Goal: Information Seeking & Learning: Learn about a topic

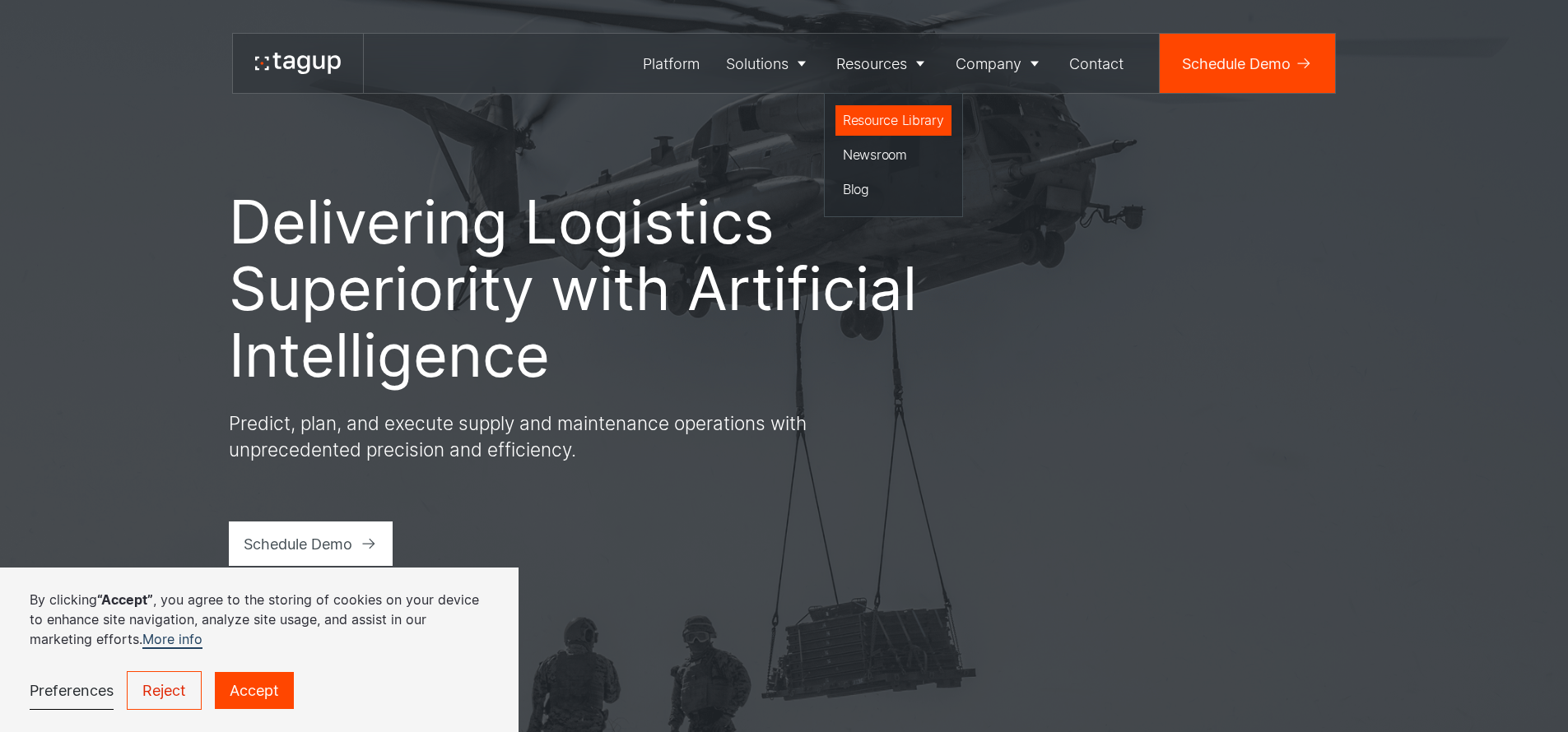
click at [890, 111] on div "Resource Library" at bounding box center [893, 121] width 101 height 20
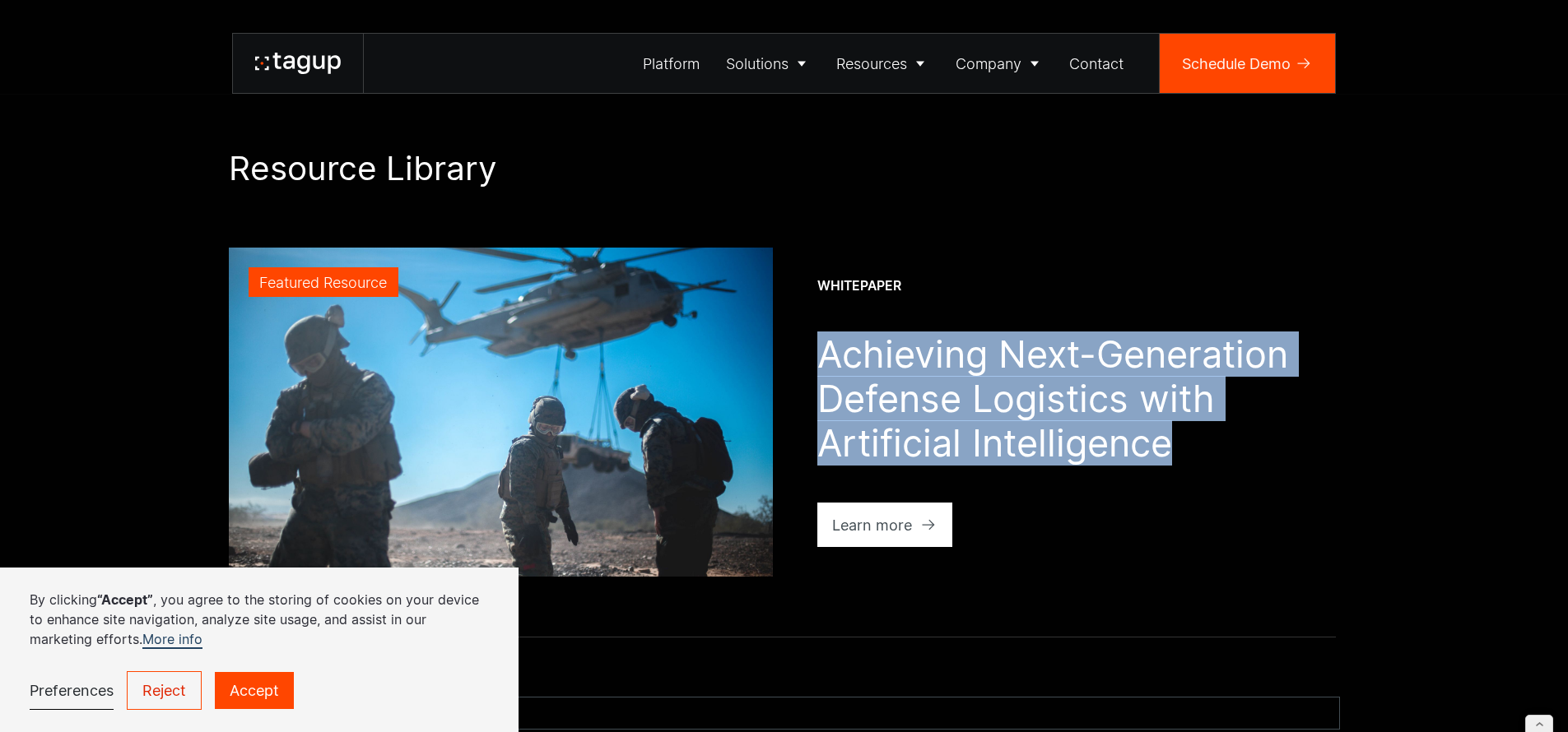
drag, startPoint x: 823, startPoint y: 364, endPoint x: 1163, endPoint y: 452, distance: 351.2
click at [1163, 452] on h1 "Achieving Next-Generation Defense Logistics with Artificial Intelligence" at bounding box center [1079, 399] width 523 height 133
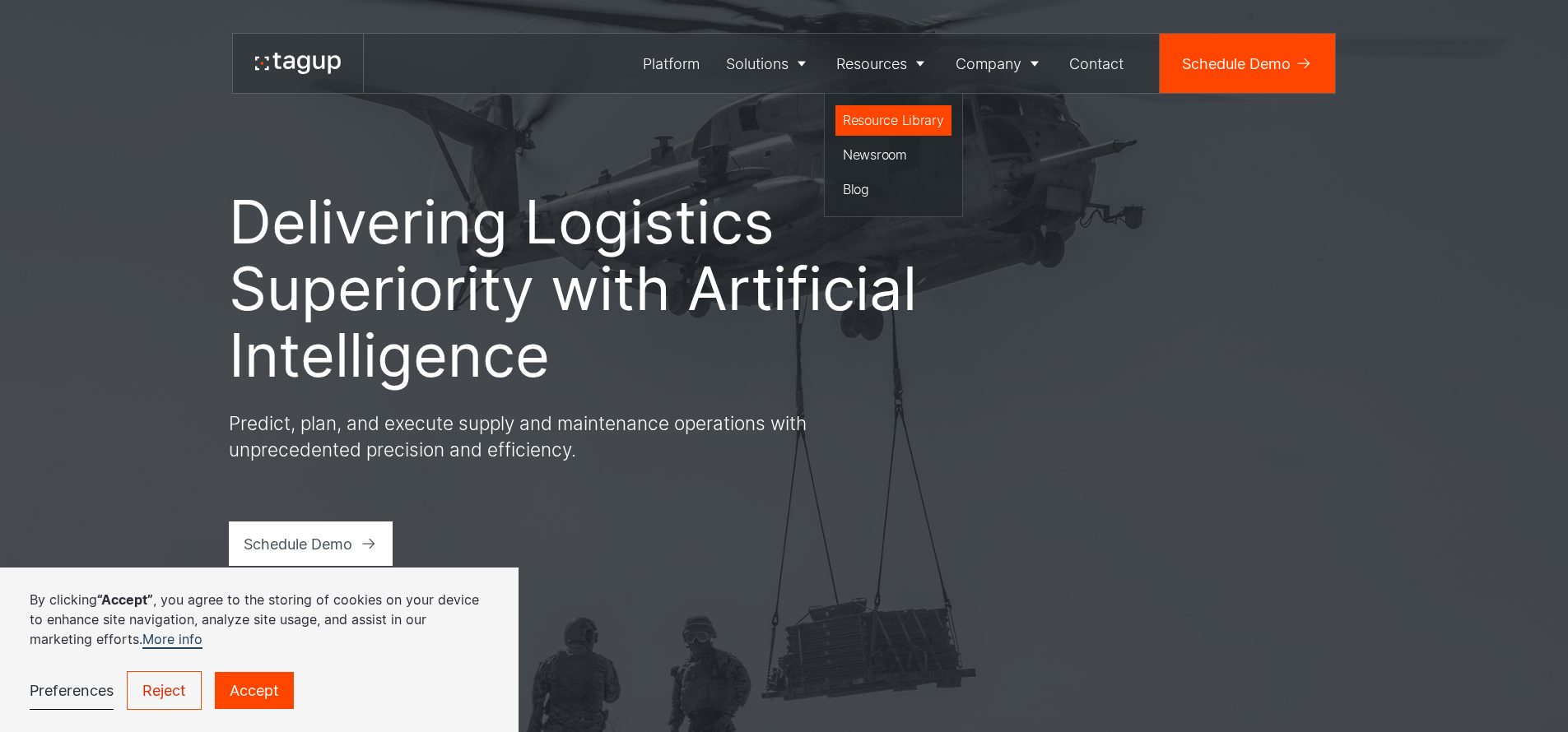
click at [905, 122] on div "Resource Library" at bounding box center [893, 121] width 101 height 20
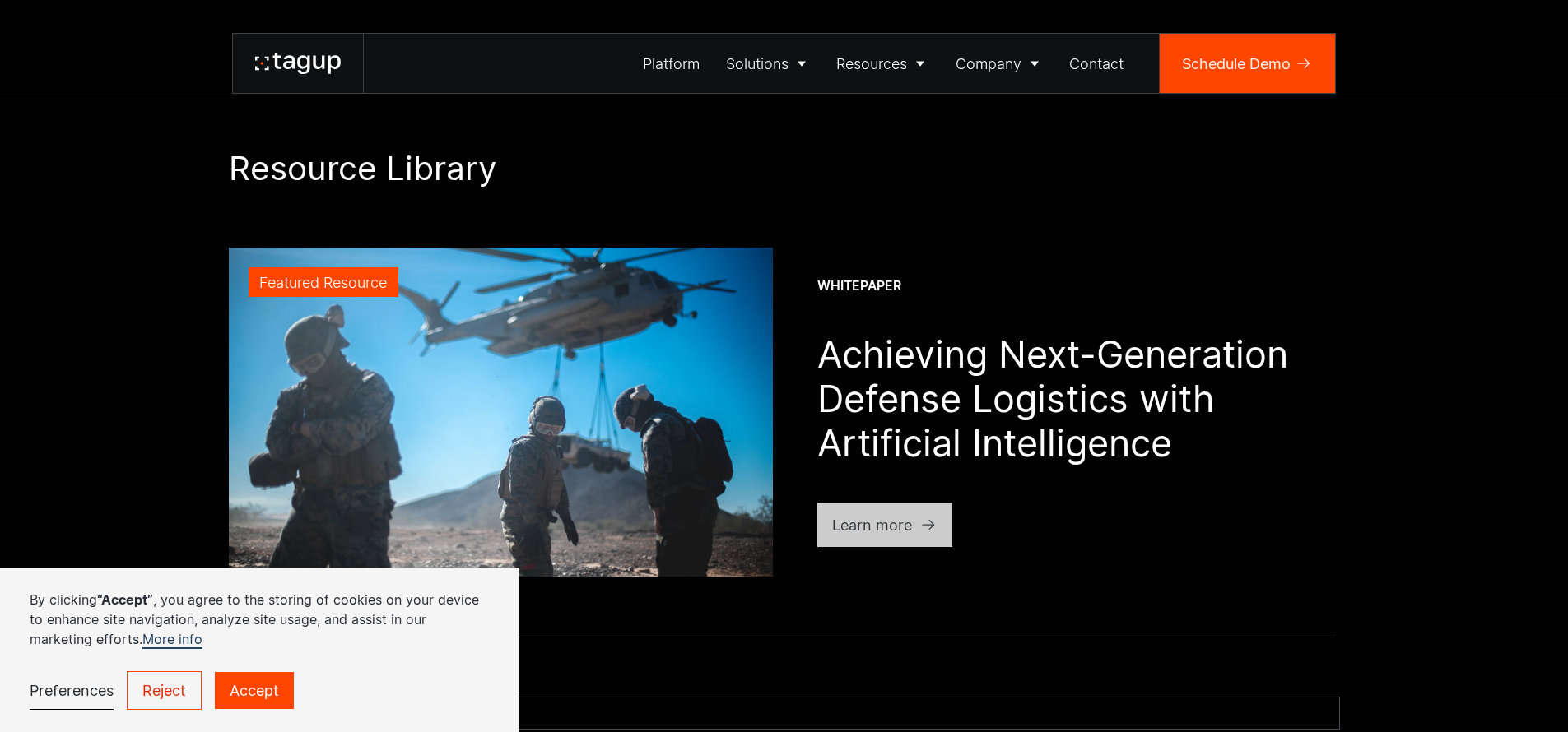
click at [869, 522] on div "Learn more" at bounding box center [871, 525] width 80 height 23
